Goal: Task Accomplishment & Management: Manage account settings

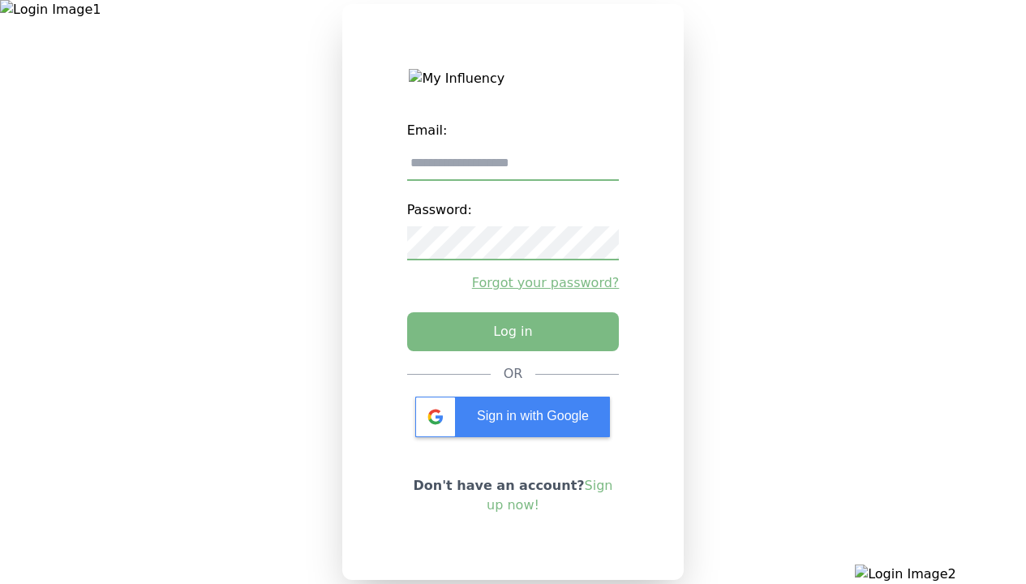
click at [512, 169] on input "email" at bounding box center [513, 164] width 212 height 34
type input "**********"
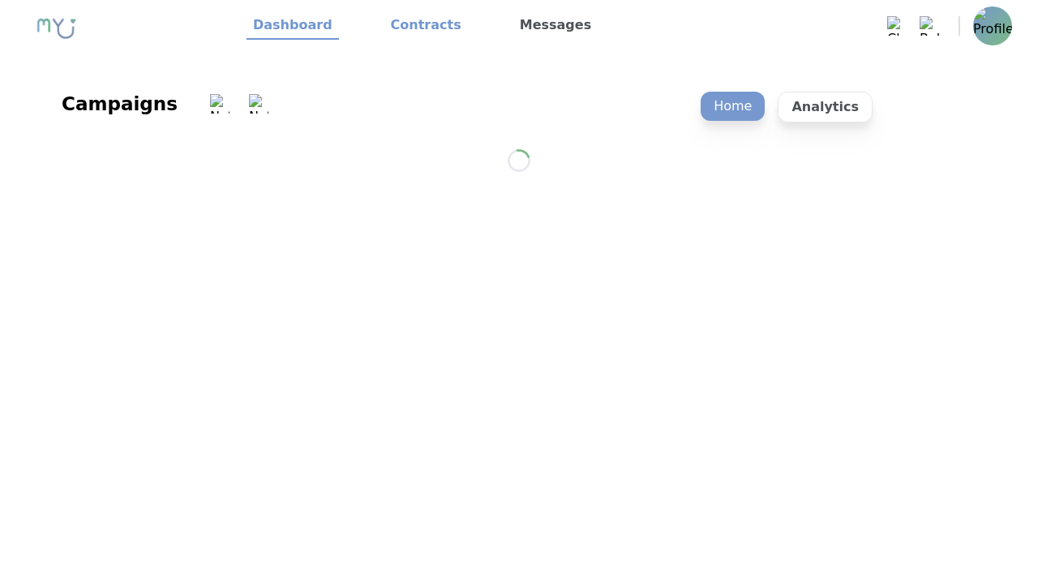
click at [416, 26] on link "Contracts" at bounding box center [426, 26] width 84 height 28
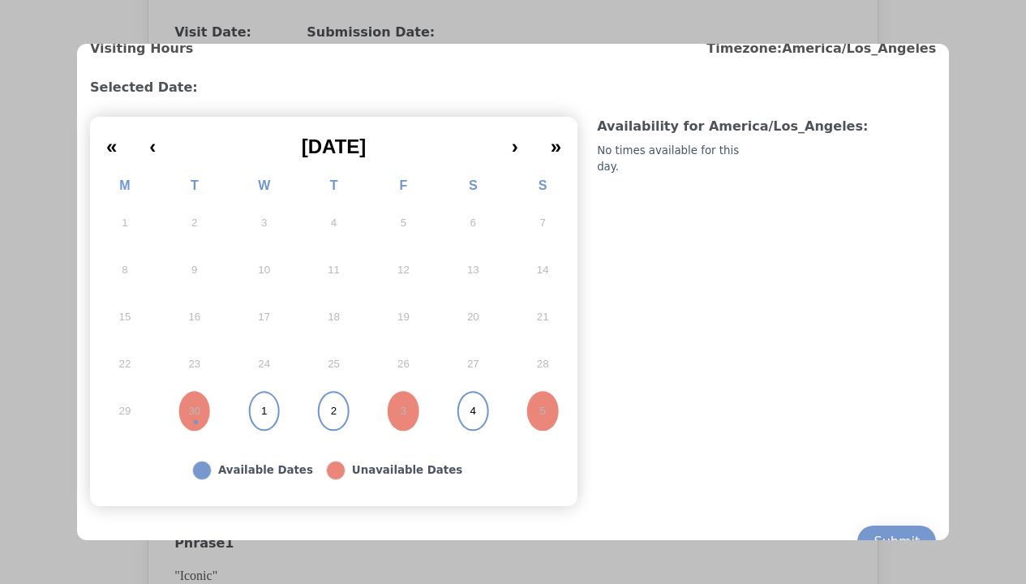
scroll to position [142, 0]
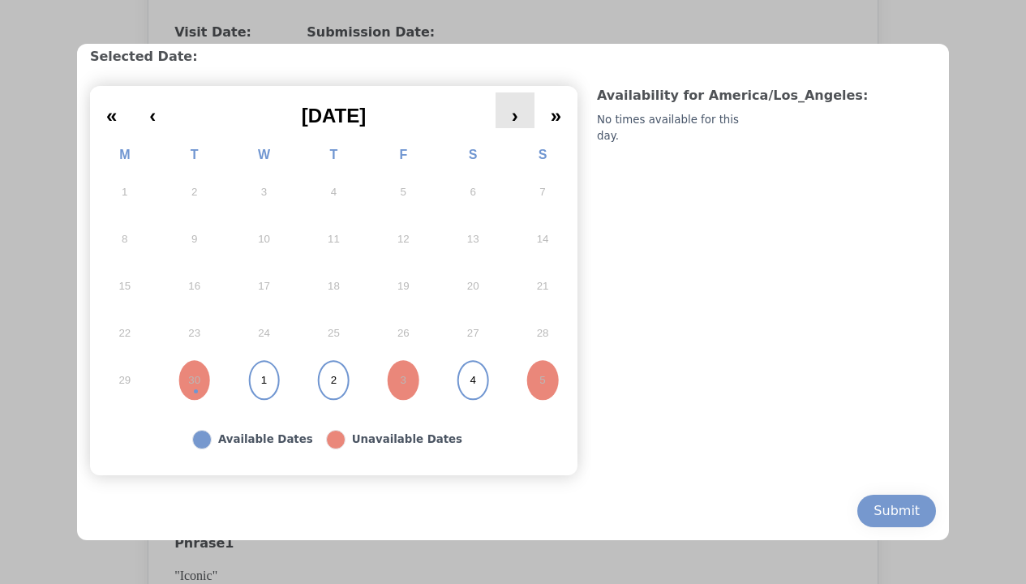
click at [516, 121] on button "›" at bounding box center [514, 110] width 39 height 36
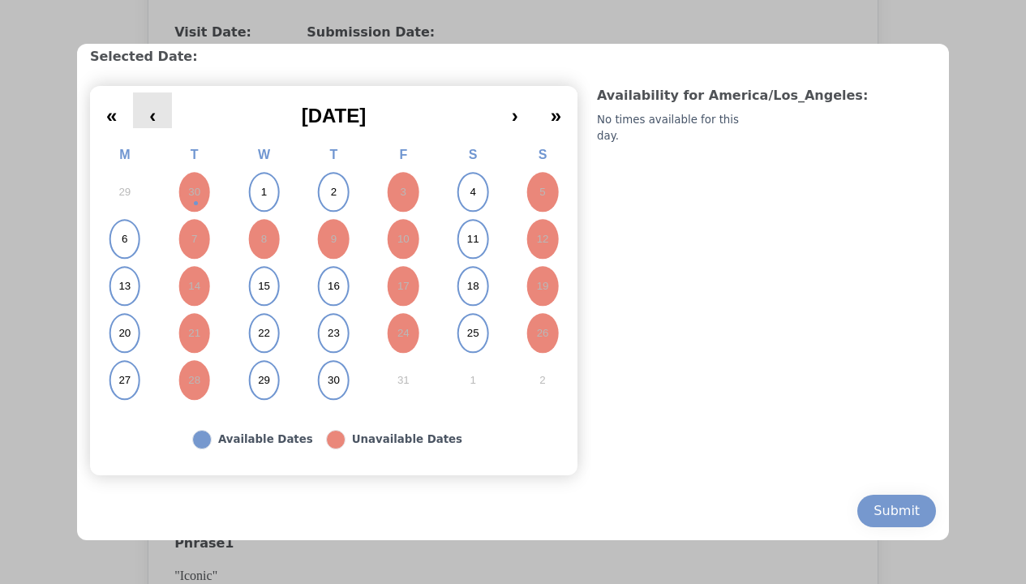
click at [161, 108] on button "‹" at bounding box center [152, 110] width 39 height 36
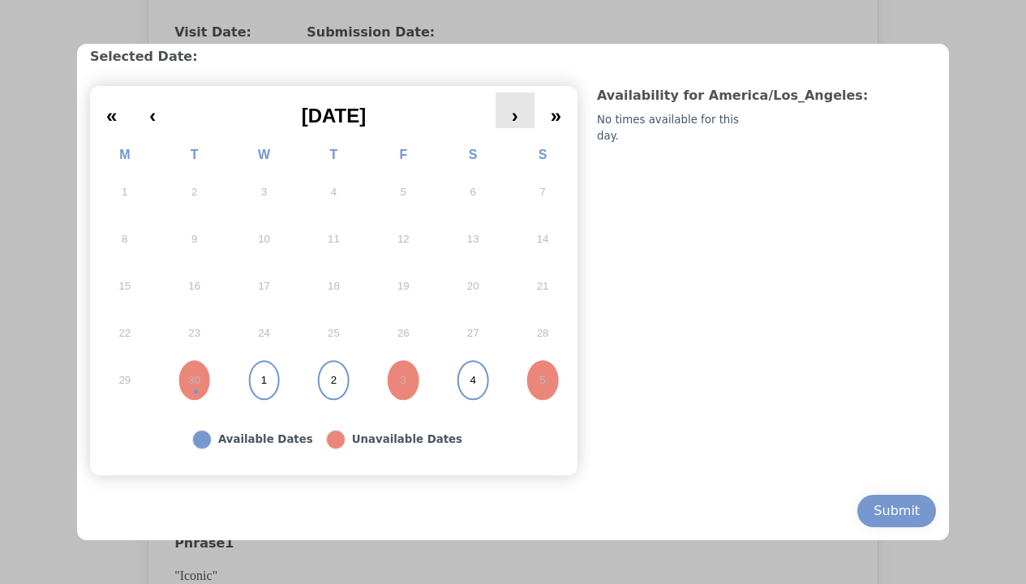
click at [525, 125] on button "›" at bounding box center [514, 110] width 39 height 36
